Goal: Task Accomplishment & Management: Complete application form

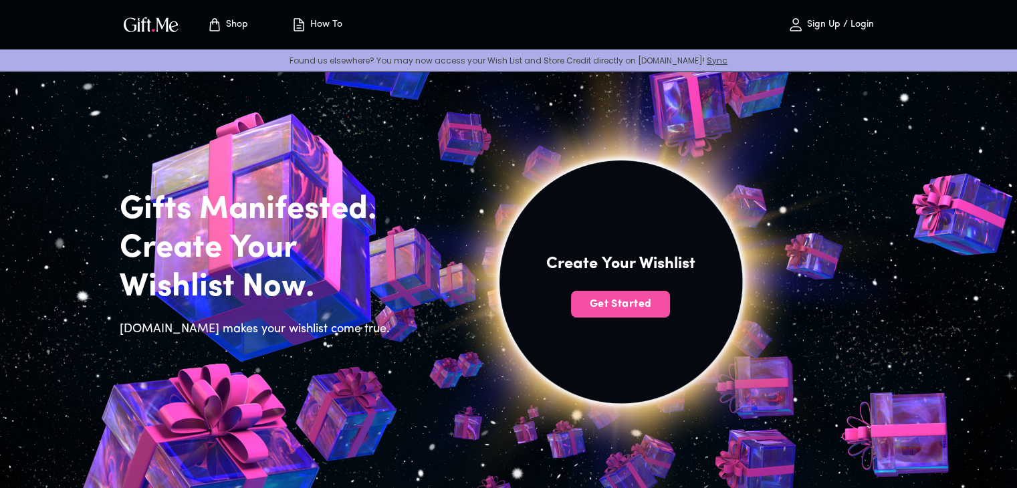
click at [615, 298] on span "Get Started" at bounding box center [620, 304] width 99 height 15
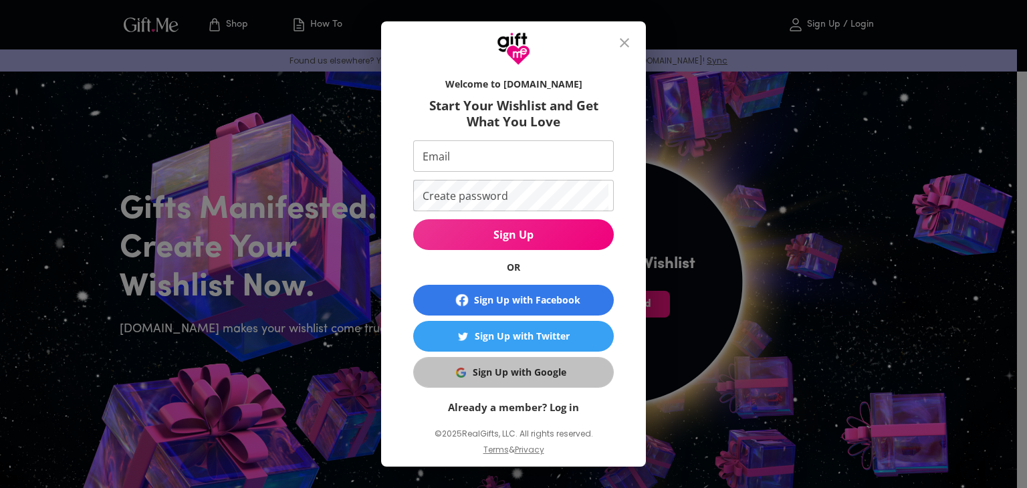
click at [561, 378] on div "Sign Up with Google" at bounding box center [520, 372] width 94 height 15
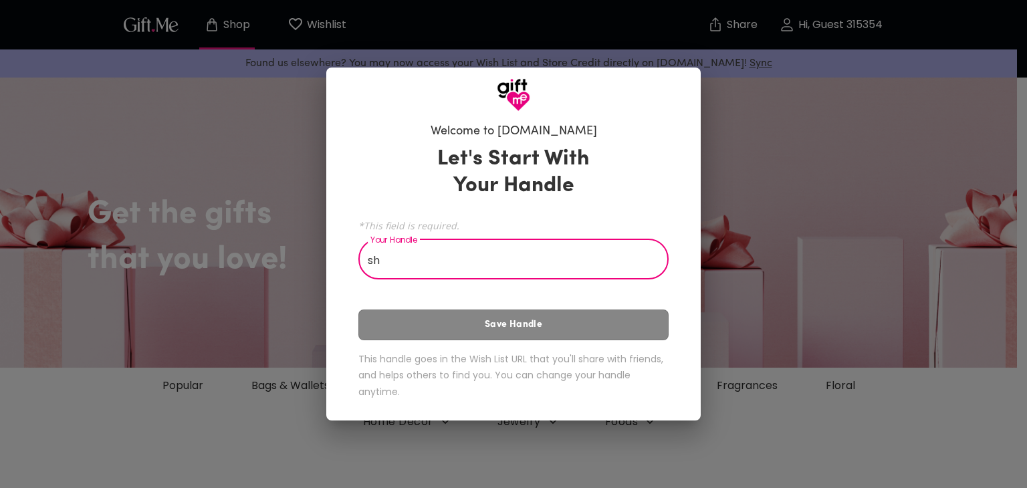
type input "s"
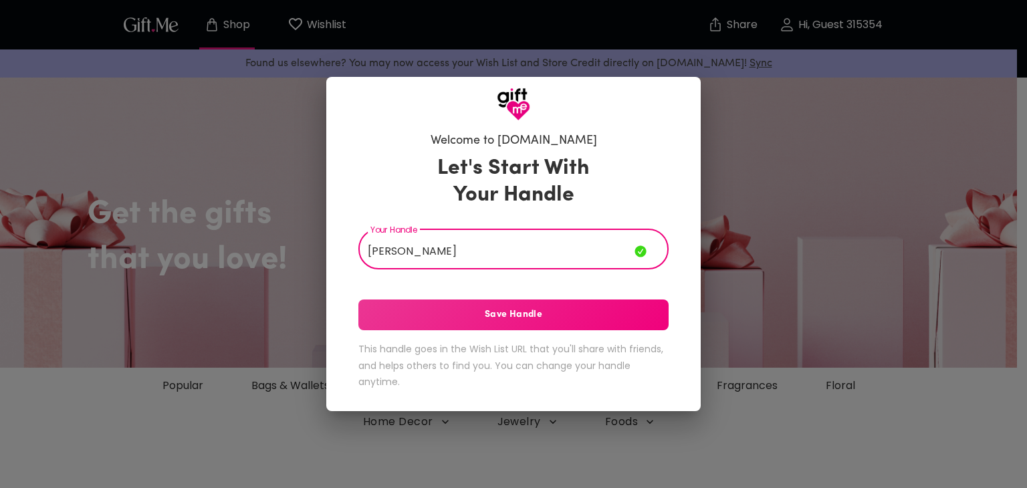
type input "[PERSON_NAME]"
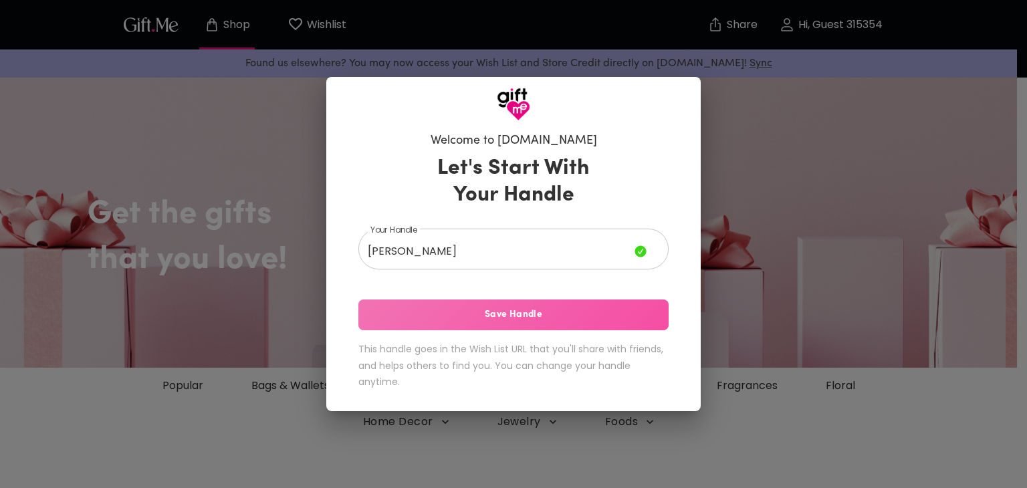
click at [571, 308] on span "Save Handle" at bounding box center [514, 315] width 310 height 15
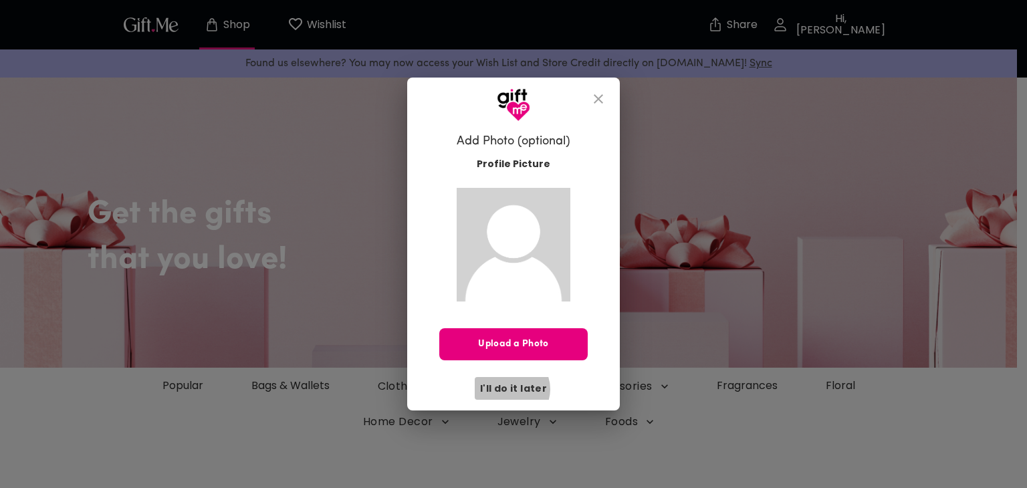
click at [514, 389] on span "I'll do it later" at bounding box center [513, 388] width 67 height 15
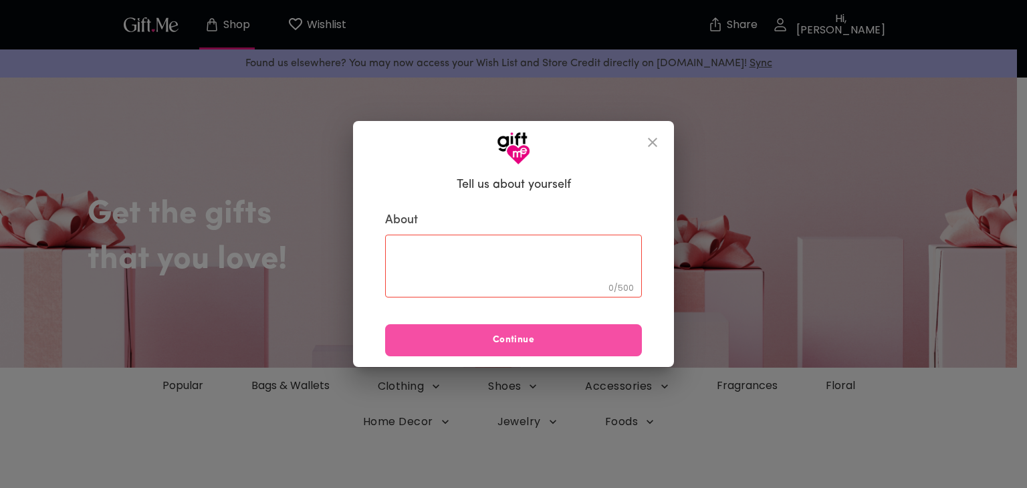
click at [569, 338] on span "Continue" at bounding box center [513, 340] width 257 height 15
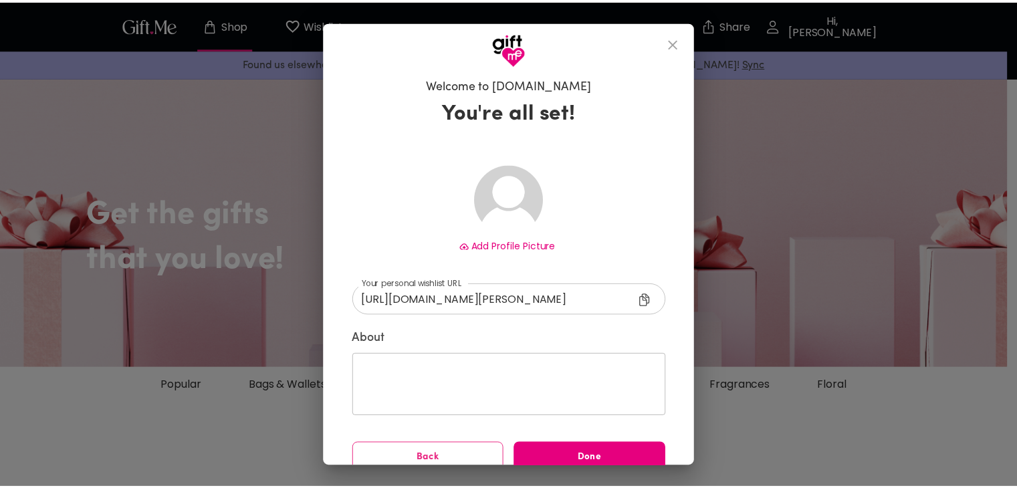
scroll to position [19, 0]
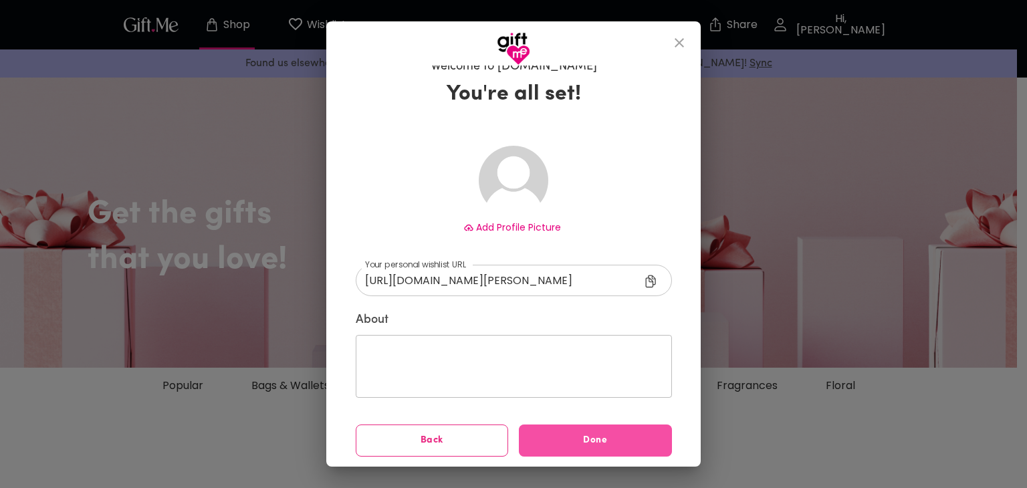
click at [592, 431] on button "Done" at bounding box center [595, 441] width 153 height 32
